Goal: Task Accomplishment & Management: Manage account settings

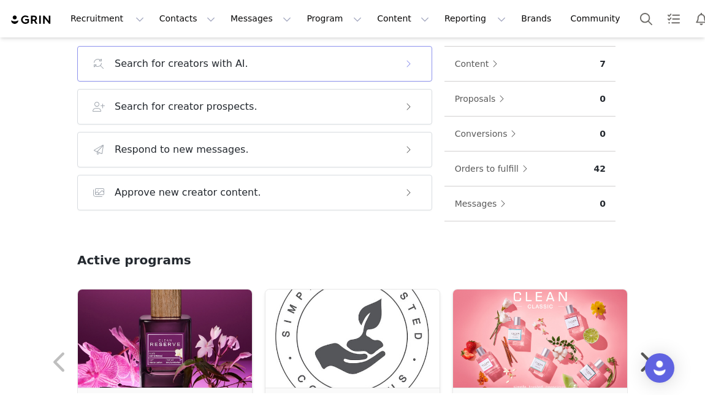
scroll to position [266, 0]
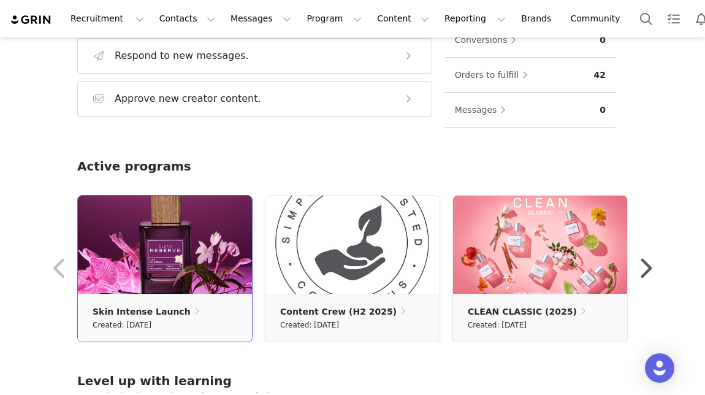
click at [200, 259] on img at bounding box center [165, 244] width 174 height 98
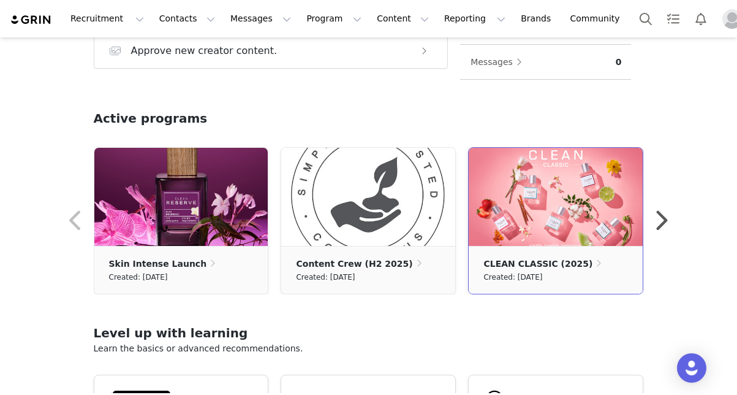
scroll to position [316, 0]
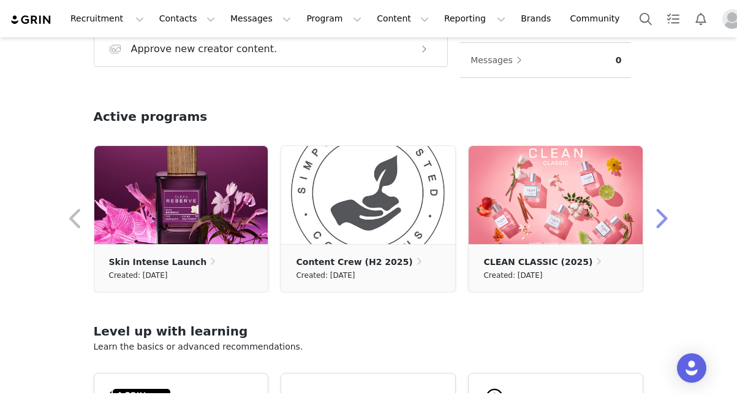
click at [663, 223] on button "button" at bounding box center [661, 218] width 25 height 29
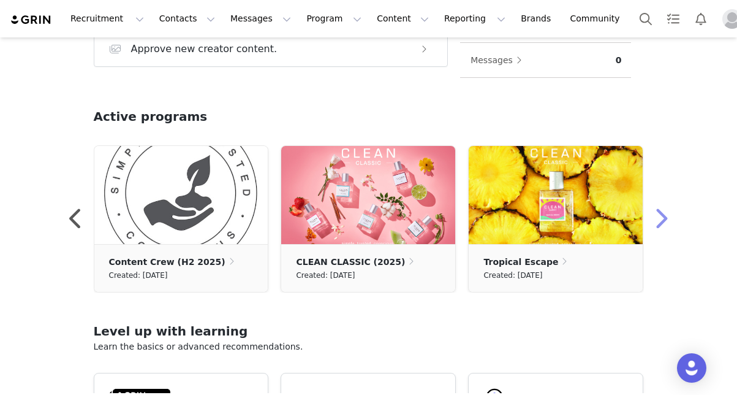
click at [663, 223] on button "button" at bounding box center [661, 218] width 25 height 29
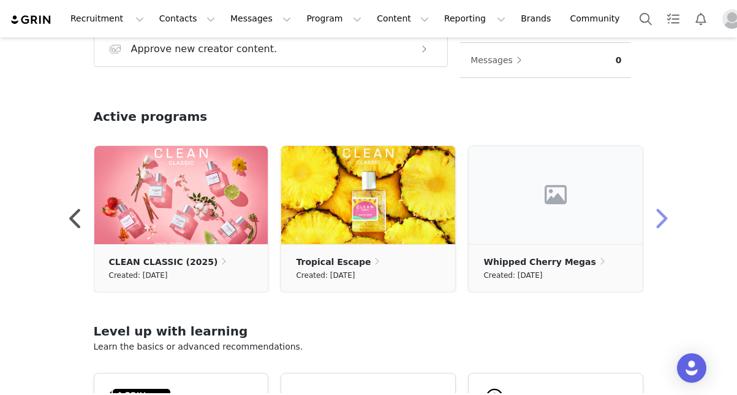
click at [663, 223] on button "button" at bounding box center [661, 218] width 25 height 29
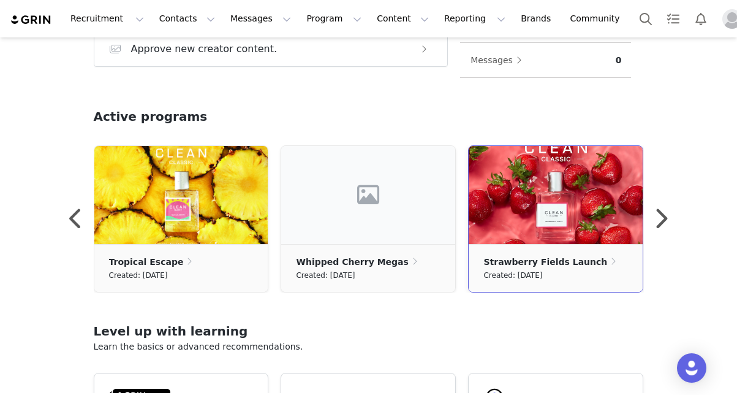
click at [575, 232] on img at bounding box center [556, 195] width 174 height 98
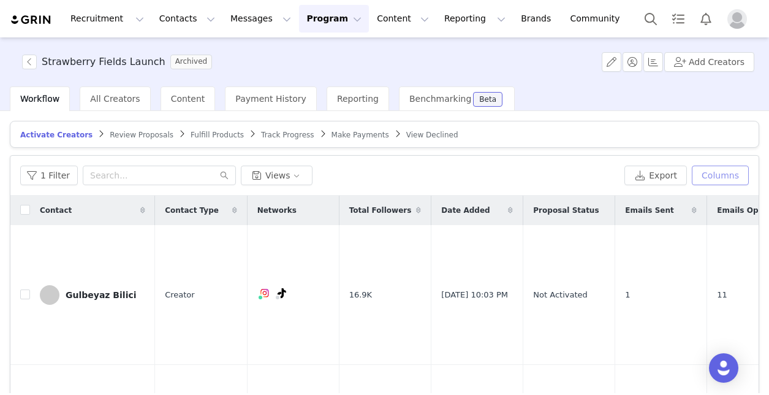
click at [704, 178] on button "Columns" at bounding box center [720, 175] width 57 height 20
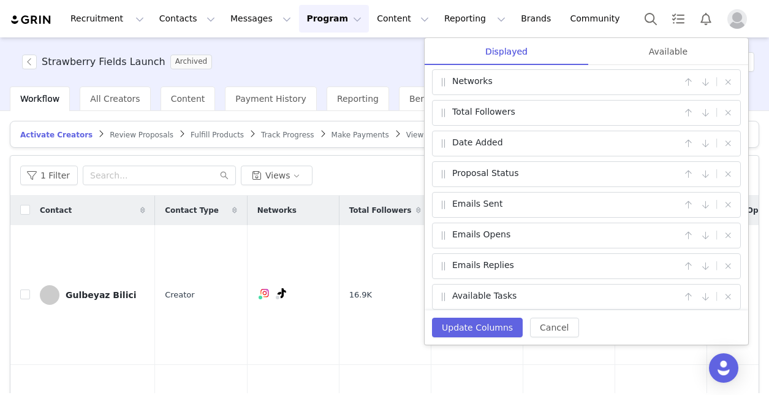
scroll to position [71, 0]
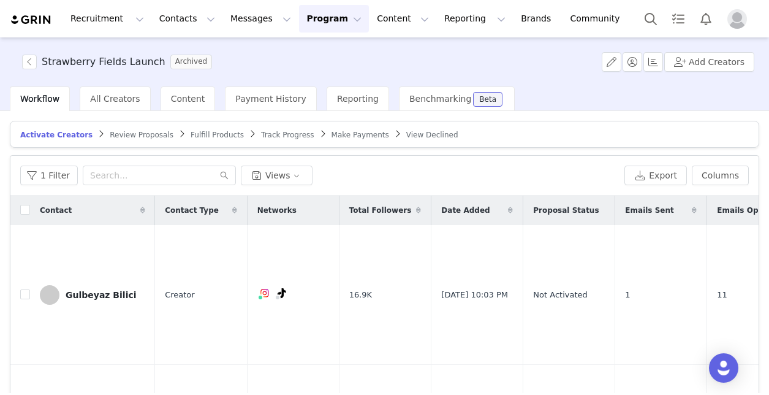
click at [355, 171] on div "1 Filter Views" at bounding box center [319, 175] width 599 height 20
click at [331, 142] on article "Activate Creators Review Proposals Fulfill Products Track Progress Make Payment…" at bounding box center [384, 134] width 749 height 27
click at [331, 133] on span "Make Payments" at bounding box center [360, 135] width 58 height 9
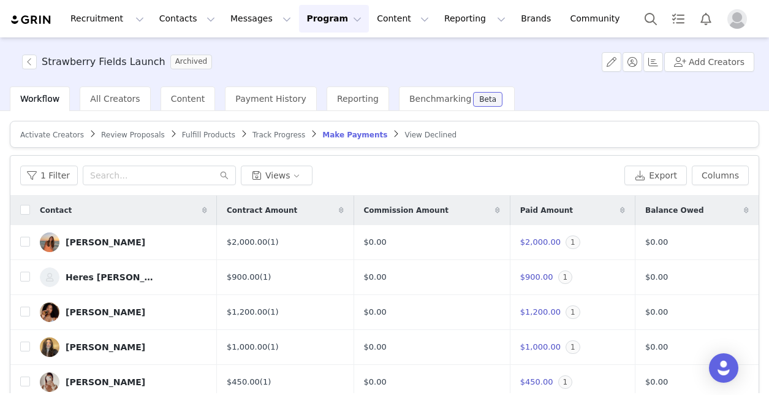
click at [49, 135] on span "Activate Creators" at bounding box center [52, 135] width 64 height 9
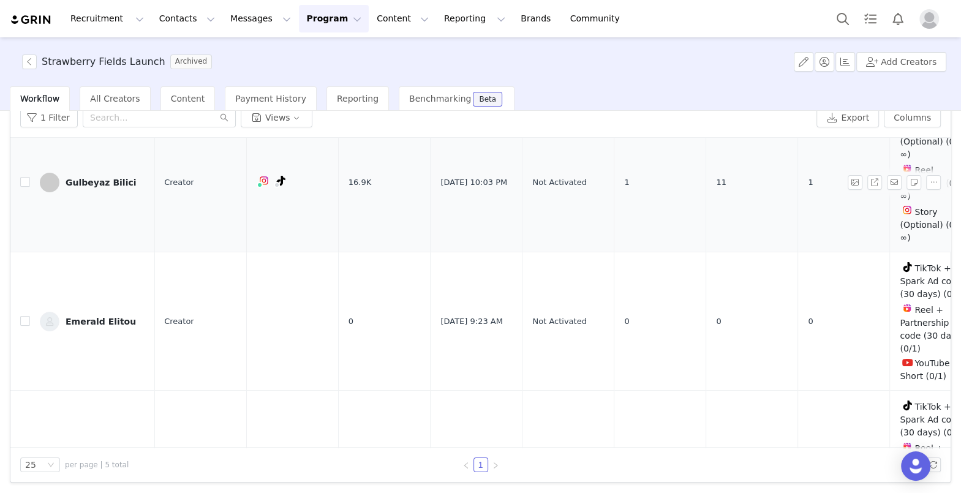
scroll to position [0, 1]
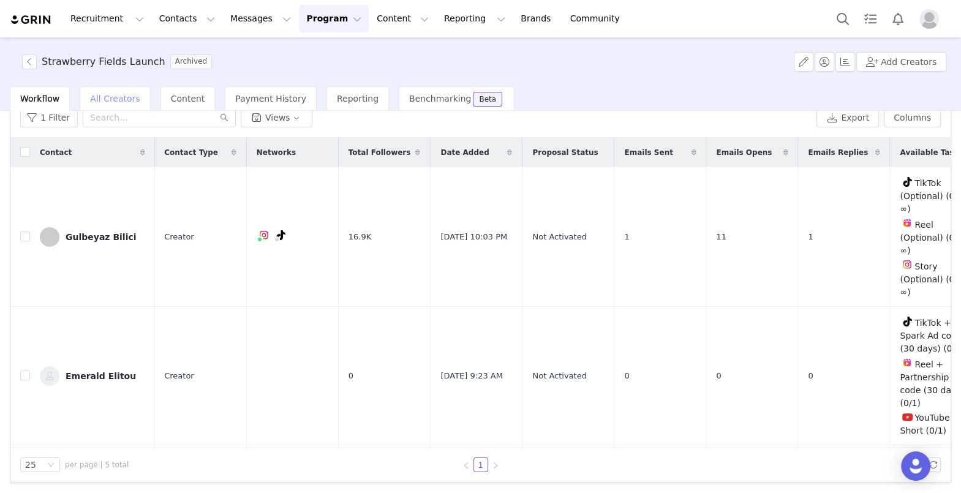
click at [117, 92] on div "All Creators" at bounding box center [115, 98] width 70 height 25
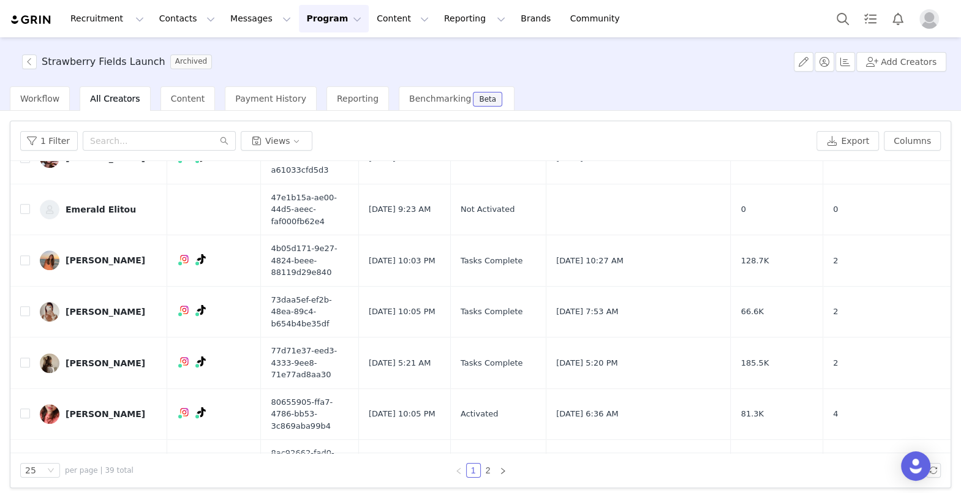
scroll to position [6, 0]
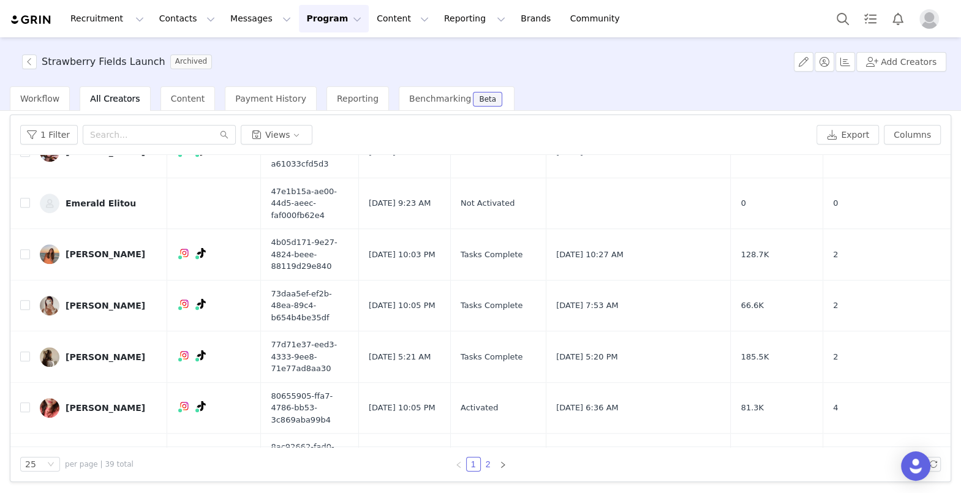
click at [493, 394] on link "2" at bounding box center [488, 464] width 13 height 13
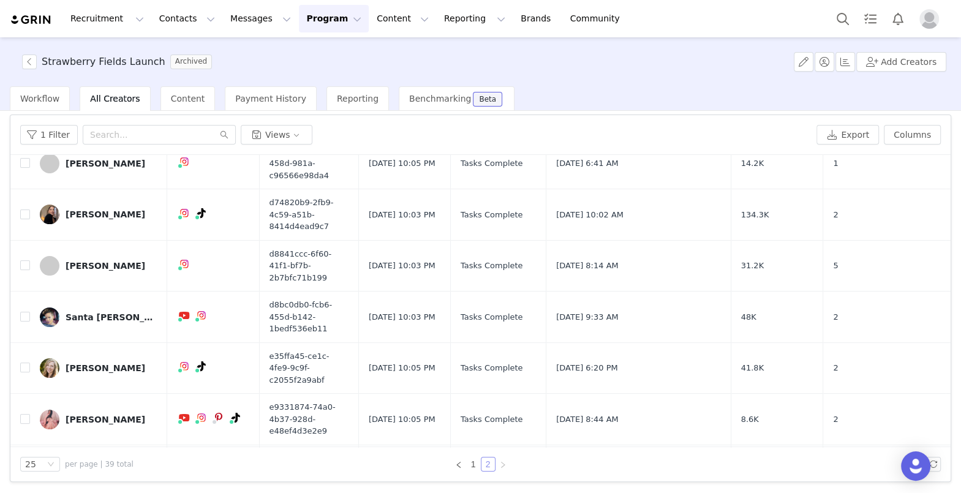
scroll to position [282, 0]
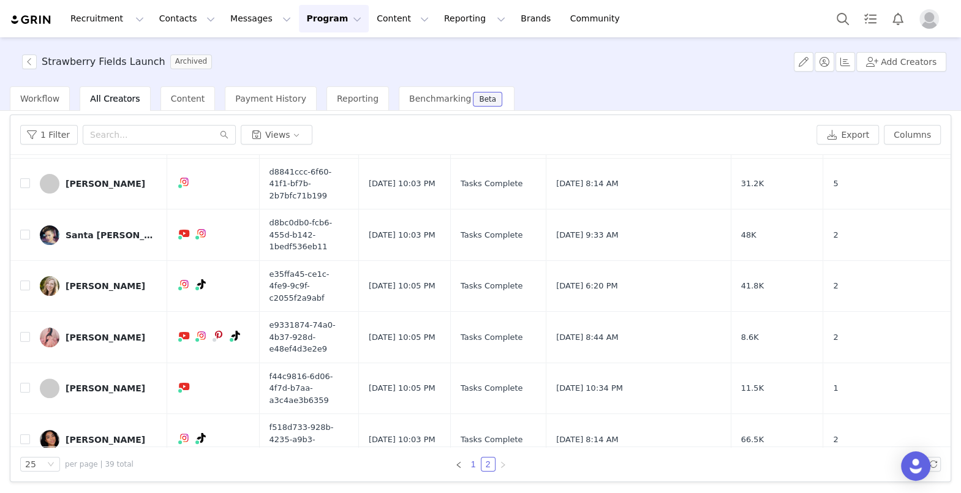
click at [471, 394] on link "1" at bounding box center [473, 464] width 13 height 13
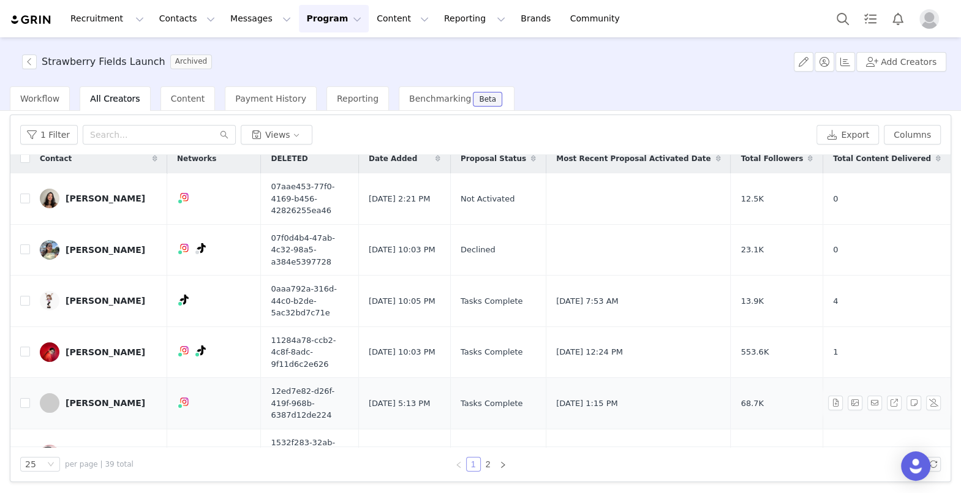
scroll to position [0, 0]
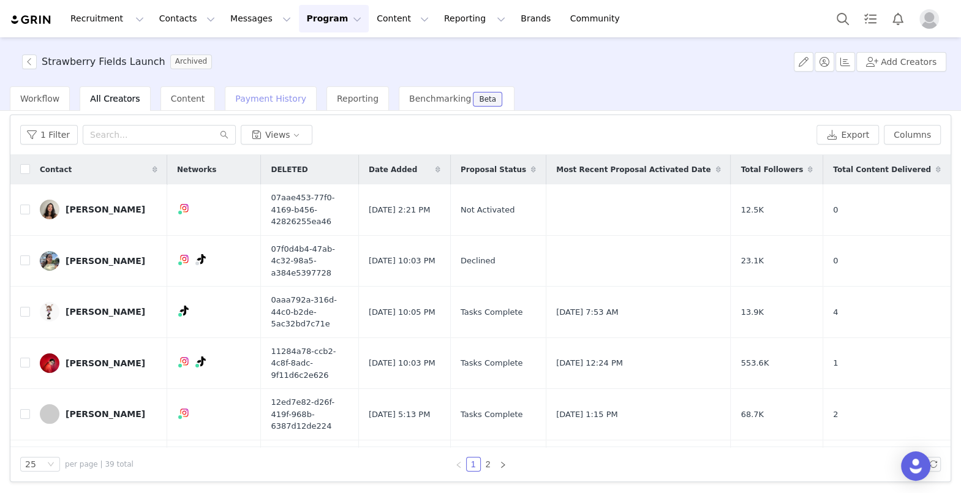
click at [271, 102] on span "Payment History" at bounding box center [270, 99] width 71 height 10
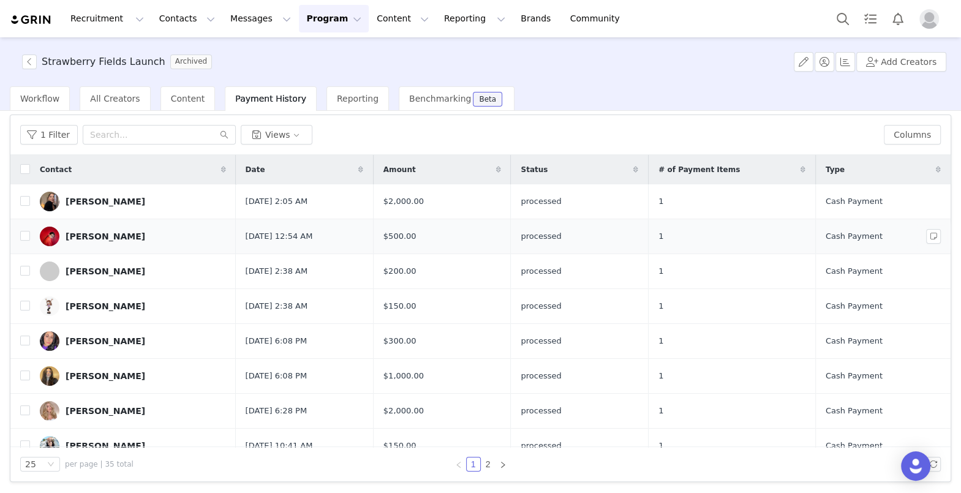
click at [82, 232] on div "[PERSON_NAME]" at bounding box center [106, 237] width 80 height 10
drag, startPoint x: 171, startPoint y: 101, endPoint x: 112, endPoint y: 104, distance: 59.5
click at [112, 104] on div "Workflow All Creators Content Payment History Reporting Benchmarking Beta" at bounding box center [262, 98] width 505 height 25
click at [112, 102] on span "All Creators" at bounding box center [115, 99] width 50 height 10
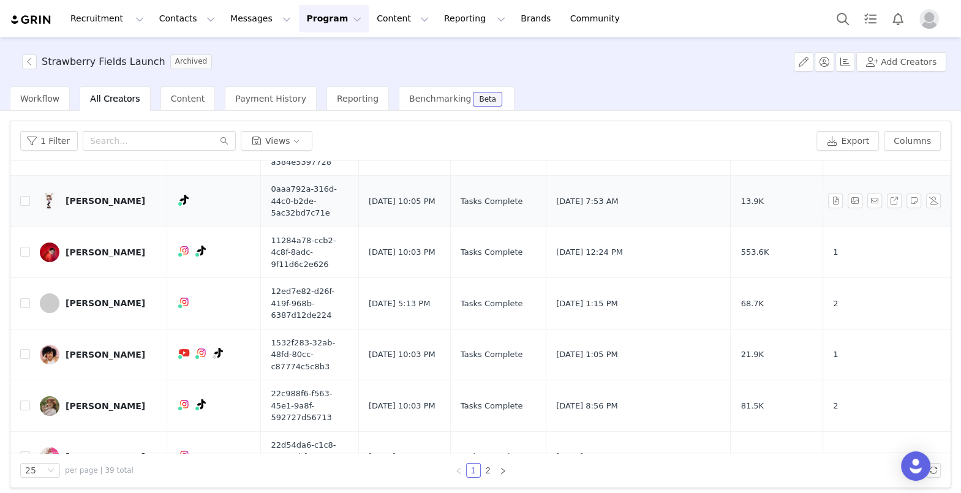
scroll to position [113, 0]
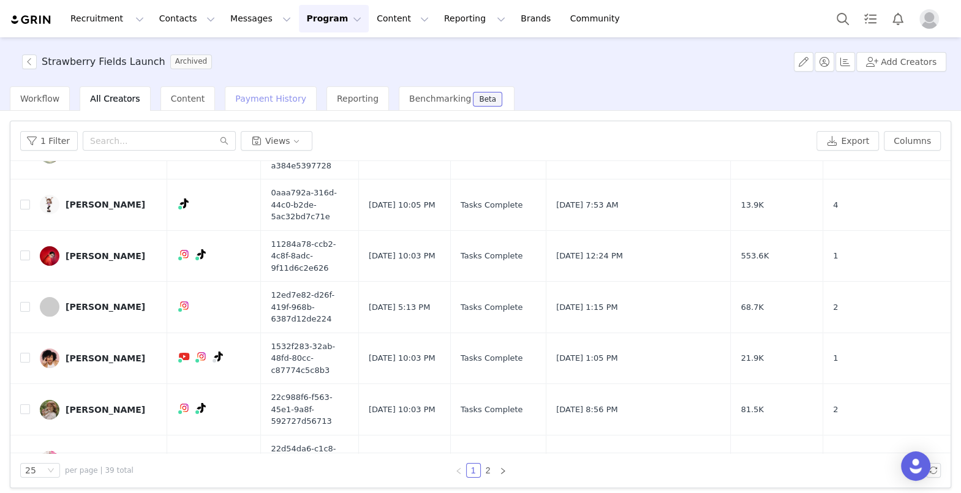
click at [235, 107] on div "Payment History" at bounding box center [271, 98] width 92 height 25
